Goal: Task Accomplishment & Management: Complete application form

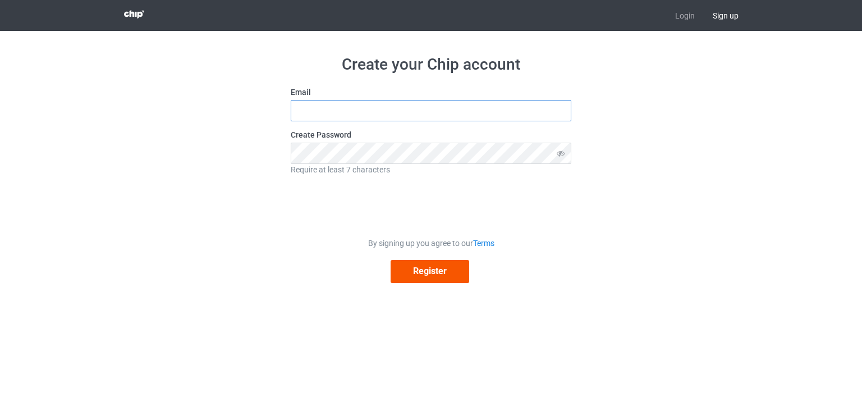
type input "[EMAIL_ADDRESS][DOMAIN_NAME]"
click at [420, 277] on button "Register" at bounding box center [429, 271] width 79 height 23
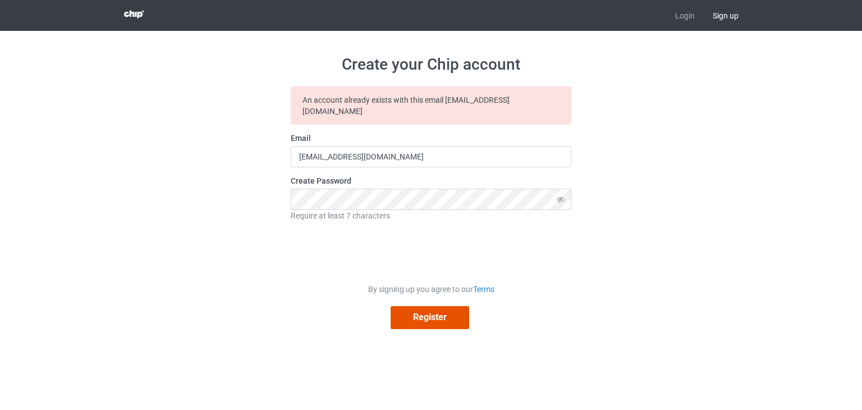
click at [441, 306] on button "Register" at bounding box center [429, 317] width 79 height 23
click at [415, 306] on button "Register" at bounding box center [429, 317] width 79 height 23
click at [415, 311] on button "Register" at bounding box center [429, 317] width 79 height 23
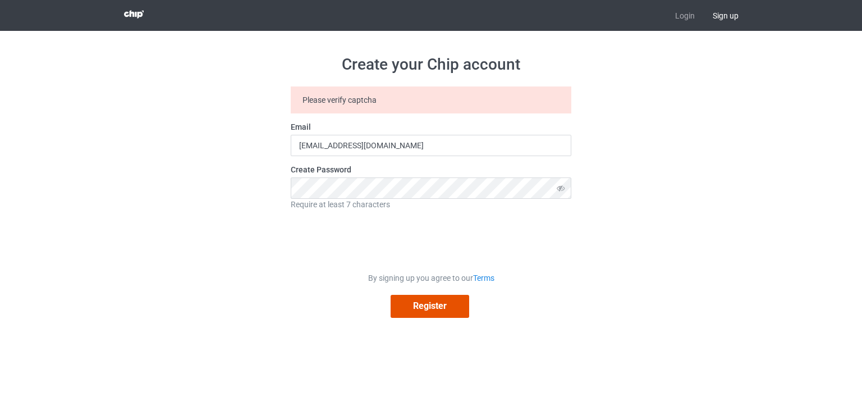
click at [442, 302] on button "Register" at bounding box center [429, 306] width 79 height 23
click at [445, 306] on button "Register" at bounding box center [429, 306] width 79 height 23
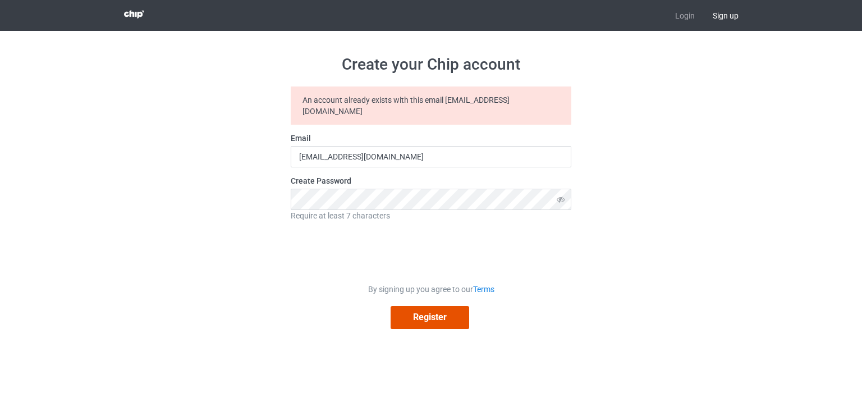
click at [457, 310] on button "Register" at bounding box center [429, 317] width 79 height 23
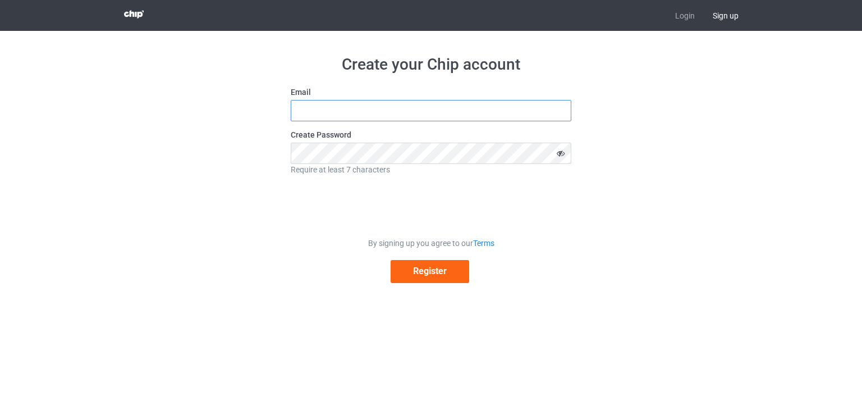
type input "[EMAIL_ADDRESS][DOMAIN_NAME]"
click at [567, 154] on icon at bounding box center [560, 153] width 21 height 21
click at [452, 274] on button "Register" at bounding box center [429, 271] width 79 height 23
